Goal: Transaction & Acquisition: Purchase product/service

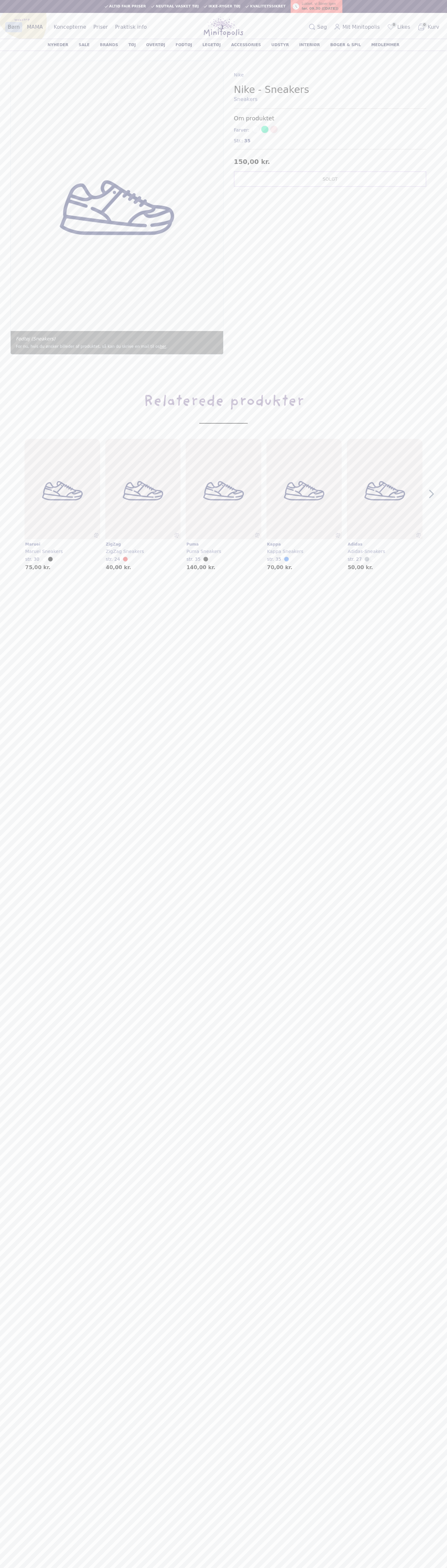
click at [273, 130] on span at bounding box center [273, 129] width 8 height 8
click at [192, 1] on div "Altid fair priser Neutral vasket tøj Ikke-ryger tøj Kvalitetssikret Lukket, vi …" at bounding box center [224, 6] width 447 height 13
click at [423, 1054] on main "Indkøbskurv Søg efter varer Altid fair priser Neutral vasket tøj Ikke-ryger tøj…" at bounding box center [224, 784] width 447 height 1568
click at [177, 1567] on html "Indkøbskurv Søg efter varer Altid fair priser Neutral vasket tøj Ikke-ryger tøj…" at bounding box center [224, 906] width 447 height 1812
click at [12, 317] on img "1" at bounding box center [116, 208] width 213 height 293
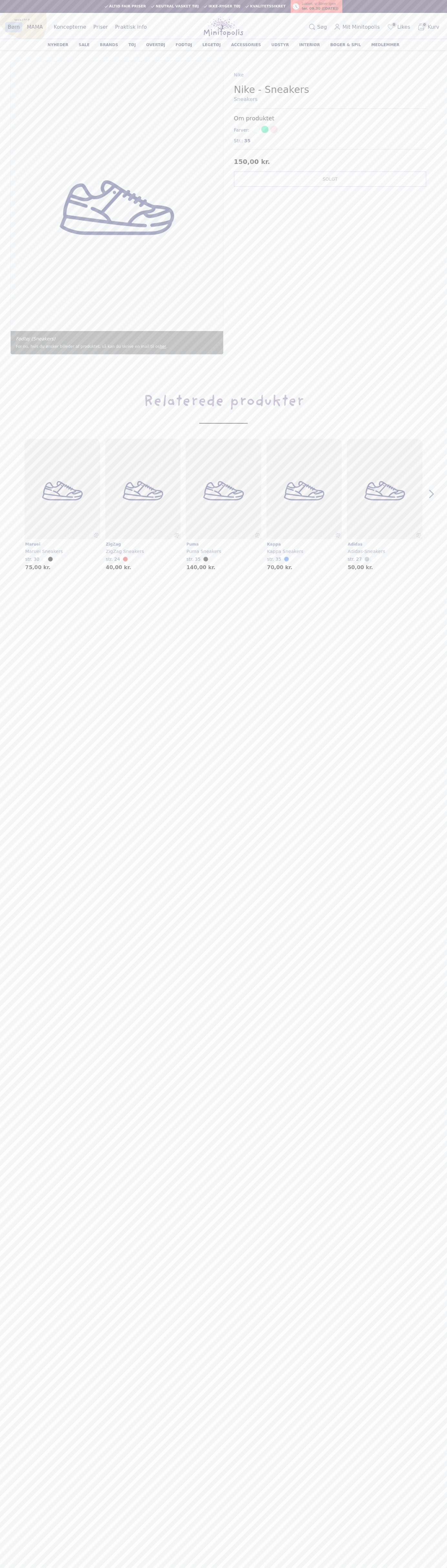
click at [273, 130] on span at bounding box center [273, 129] width 8 height 8
click at [238, 141] on span "Str.:" at bounding box center [238, 141] width 9 height 7
click at [224, 504] on img "2" at bounding box center [224, 491] width 76 height 104
click at [224, 504] on img "2" at bounding box center [224, 491] width 76 height 100
click at [275, 14] on main "Indkøbskurv Søg efter varer Altid fair priser Neutral vasket tøj Ikke-ryger tøj…" at bounding box center [224, 784] width 447 height 1568
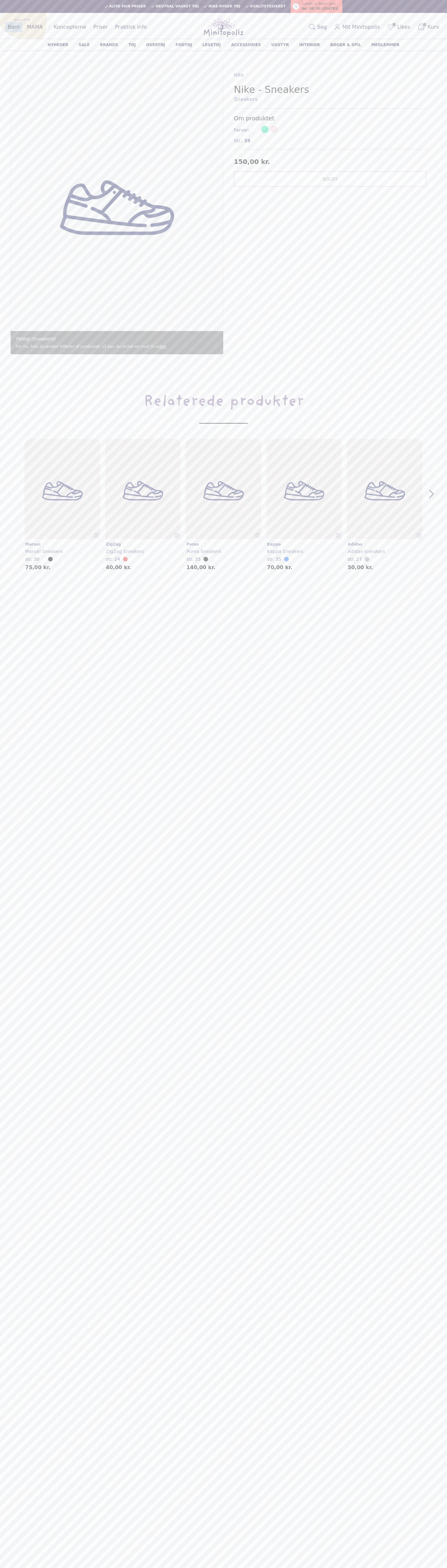
click at [423, 52] on section "Fodtøj (Sneakers) For nu, hvis du ønsker billeder af produktet, så kan du skriv…" at bounding box center [224, 344] width 447 height 587
click at [198, 1567] on html "Indkøbskurv Søg efter varer Altid fair priser Neutral vasket tøj Ikke-ryger tøj…" at bounding box center [224, 906] width 447 height 1812
click at [20, 815] on main "Indkøbskurv Søg efter varer Altid fair priser Neutral vasket tøj Ikke-ryger tøj…" at bounding box center [224, 784] width 447 height 1568
